Goal: Information Seeking & Learning: Find specific fact

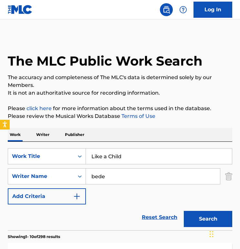
click at [127, 149] on input "Like a Child" at bounding box center [159, 157] width 146 height 16
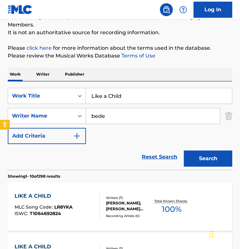
click at [127, 95] on input "Like a Child" at bounding box center [159, 96] width 146 height 16
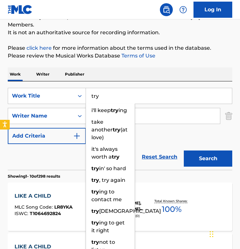
type input "try"
click at [163, 109] on input "bede" at bounding box center [153, 116] width 134 height 16
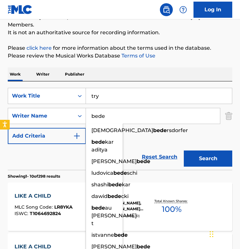
click at [146, 115] on input "bede" at bounding box center [153, 116] width 134 height 16
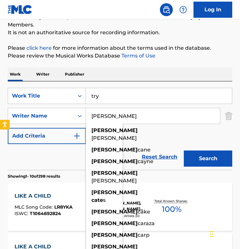
type input "[PERSON_NAME]"
click at [184, 151] on button "Search" at bounding box center [208, 159] width 48 height 16
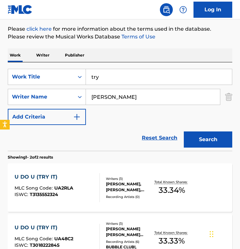
scroll to position [90, 0]
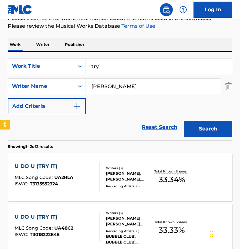
click at [121, 73] on input "try" at bounding box center [159, 66] width 146 height 16
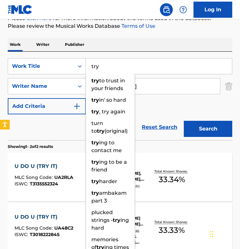
click at [121, 71] on input "try" at bounding box center [159, 66] width 146 height 16
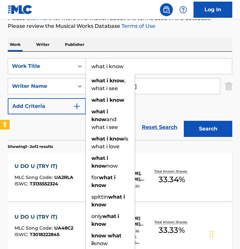
click at [184, 121] on button "Search" at bounding box center [208, 129] width 48 height 16
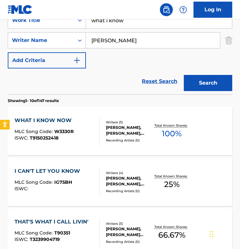
scroll to position [111, 0]
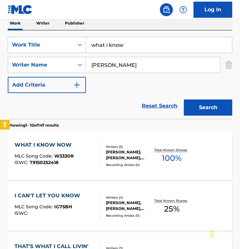
click at [122, 36] on div "SearchWithCriteria578a77d4-dea3-4a52-a5ca-c4951786df7f Work Title what i know S…" at bounding box center [120, 74] width 225 height 89
click at [122, 45] on input "what i know" at bounding box center [159, 45] width 146 height 16
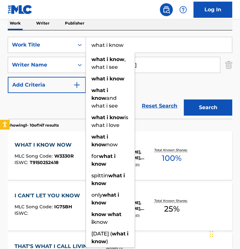
click at [122, 45] on input "what i know" at bounding box center [159, 45] width 146 height 16
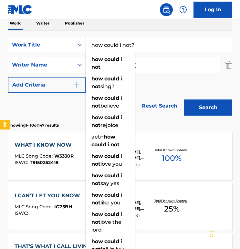
click at [184, 100] on button "Search" at bounding box center [208, 108] width 48 height 16
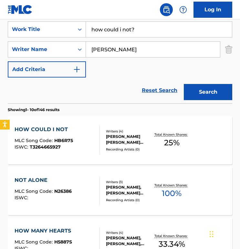
scroll to position [121, 0]
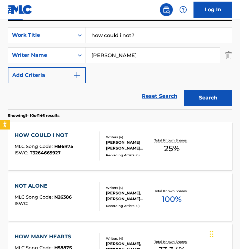
click at [131, 40] on input "how could i not?" at bounding box center [159, 35] width 146 height 16
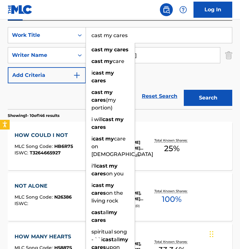
click at [184, 90] on button "Search" at bounding box center [208, 98] width 48 height 16
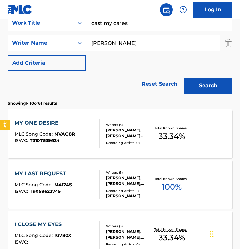
scroll to position [125, 0]
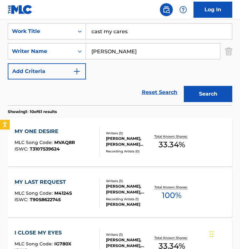
click at [136, 28] on input "cast my cares" at bounding box center [159, 32] width 146 height 16
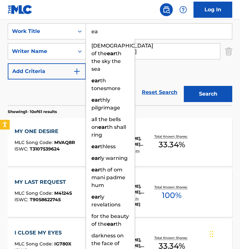
type input "e"
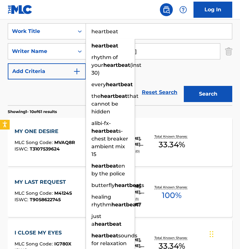
type input "heartbeat"
click at [184, 86] on button "Search" at bounding box center [208, 94] width 48 height 16
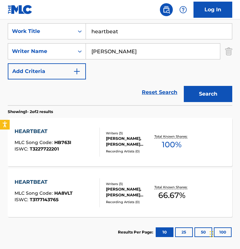
click at [75, 123] on div "HEARTBEAT MLC Song Code : HB763I ISWC : T3227722201 Writers ( 3 ) [PERSON_NAME]…" at bounding box center [120, 142] width 225 height 48
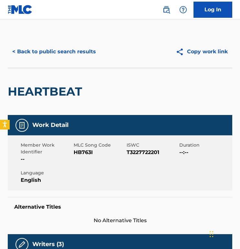
click at [81, 56] on button "< Back to public search results" at bounding box center [54, 52] width 93 height 16
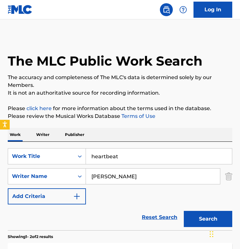
scroll to position [121, 0]
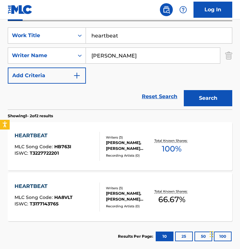
click at [124, 39] on input "heartbeat" at bounding box center [159, 36] width 146 height 16
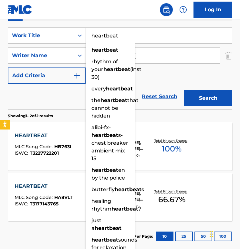
click at [124, 38] on input "heartbeat" at bounding box center [159, 36] width 146 height 16
paste input "My [DEMOGRAPHIC_DATA] Can"
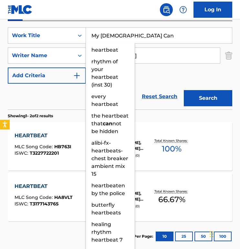
type input "My [DEMOGRAPHIC_DATA] Can"
click at [184, 90] on button "Search" at bounding box center [208, 98] width 48 height 16
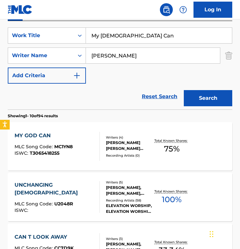
scroll to position [124, 0]
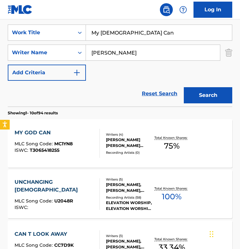
click at [100, 133] on div "Writers ( 4 ) [PERSON_NAME] [PERSON_NAME] [PERSON_NAME] [PERSON_NAME], [PERSON_…" at bounding box center [126, 143] width 53 height 23
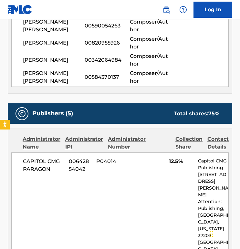
scroll to position [250, 0]
